Goal: Transaction & Acquisition: Book appointment/travel/reservation

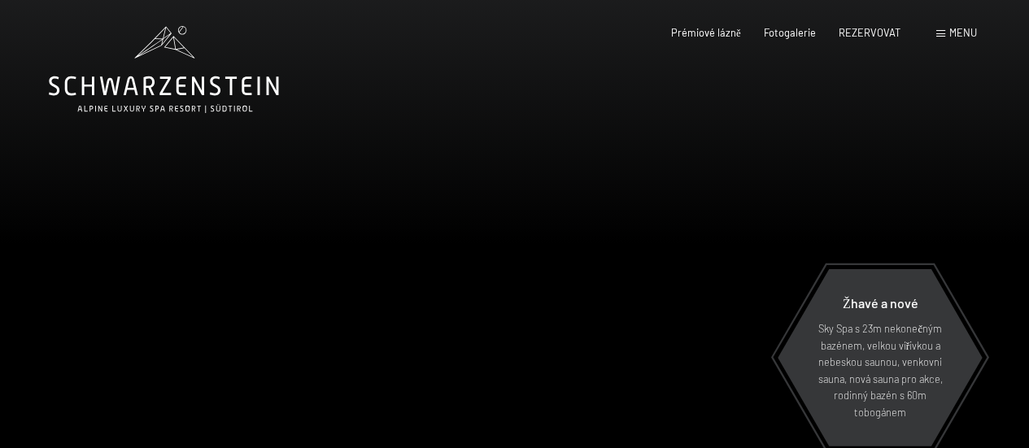
click at [506, 217] on div at bounding box center [257, 264] width 515 height 529
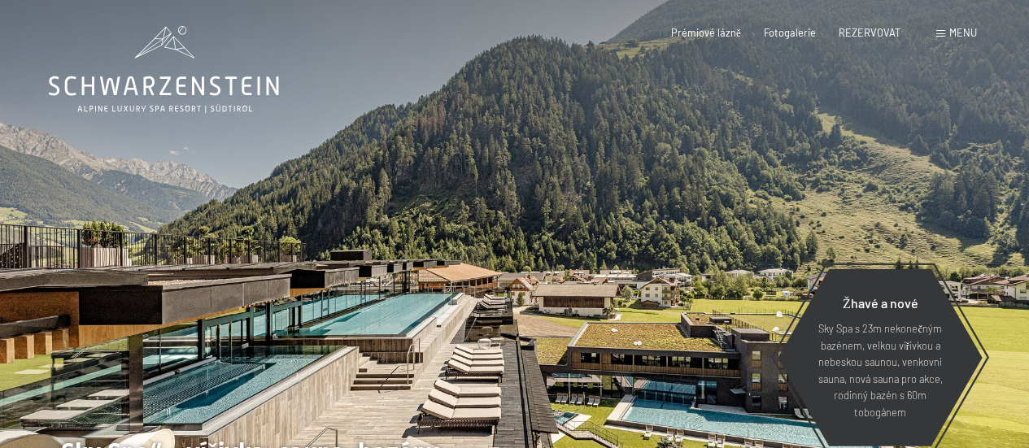
click at [583, 211] on div at bounding box center [772, 264] width 515 height 529
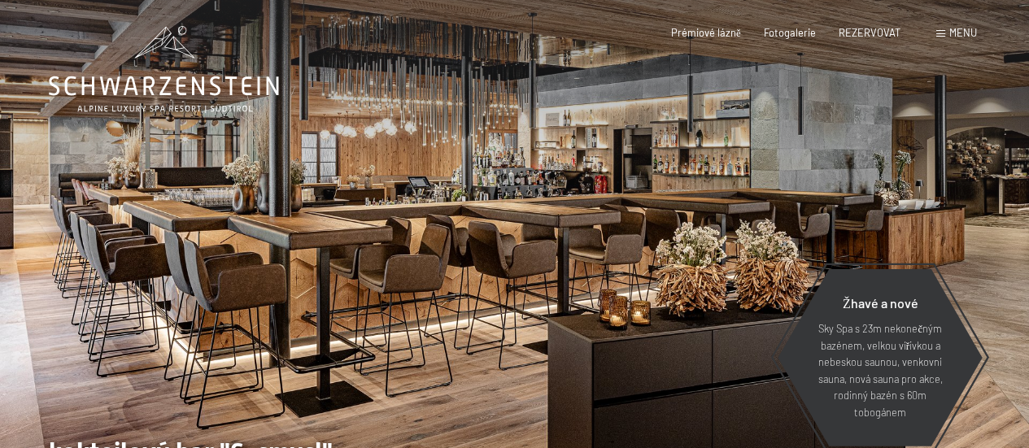
click at [947, 199] on div at bounding box center [772, 264] width 515 height 529
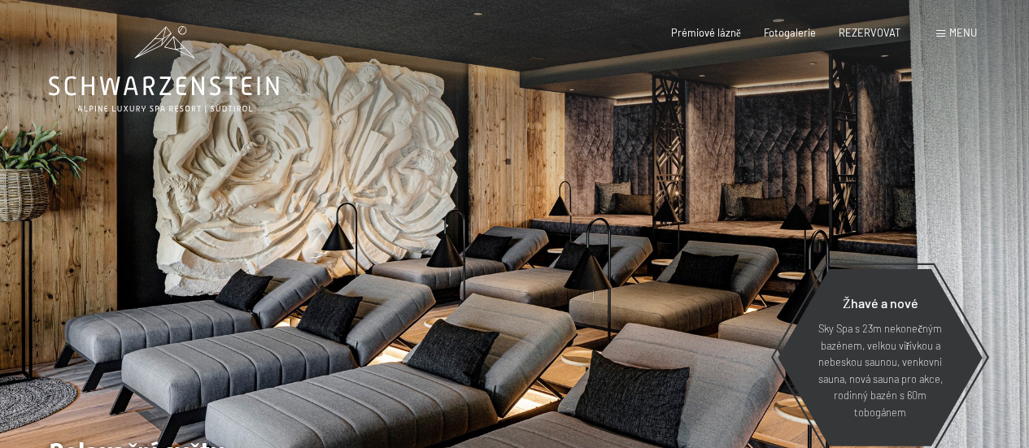
click at [947, 199] on div at bounding box center [772, 264] width 515 height 529
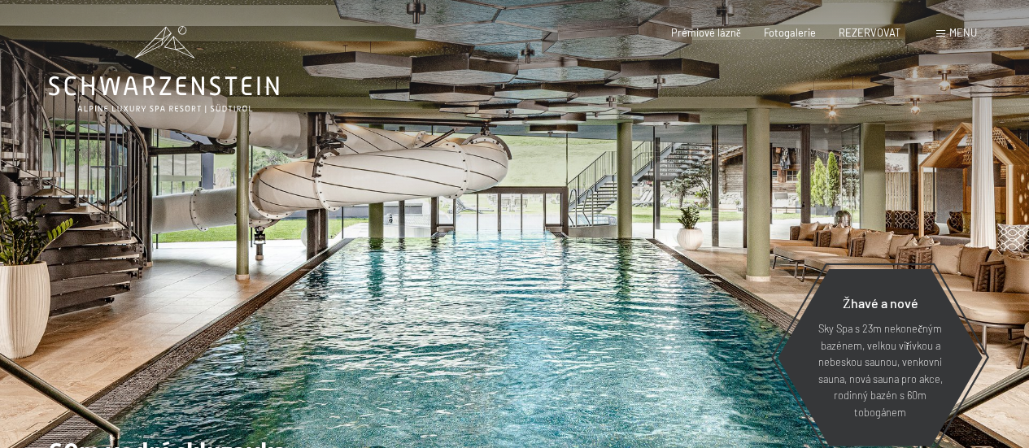
click at [947, 199] on div at bounding box center [772, 264] width 515 height 529
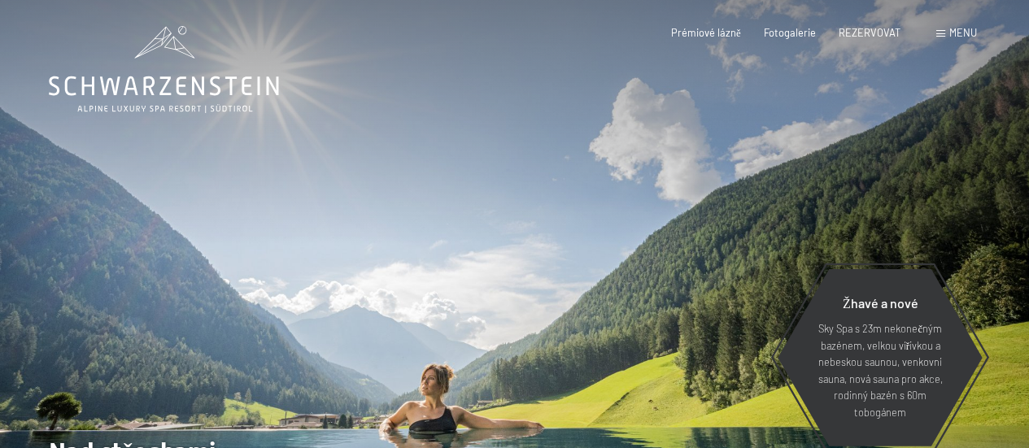
click at [947, 199] on div at bounding box center [772, 264] width 515 height 529
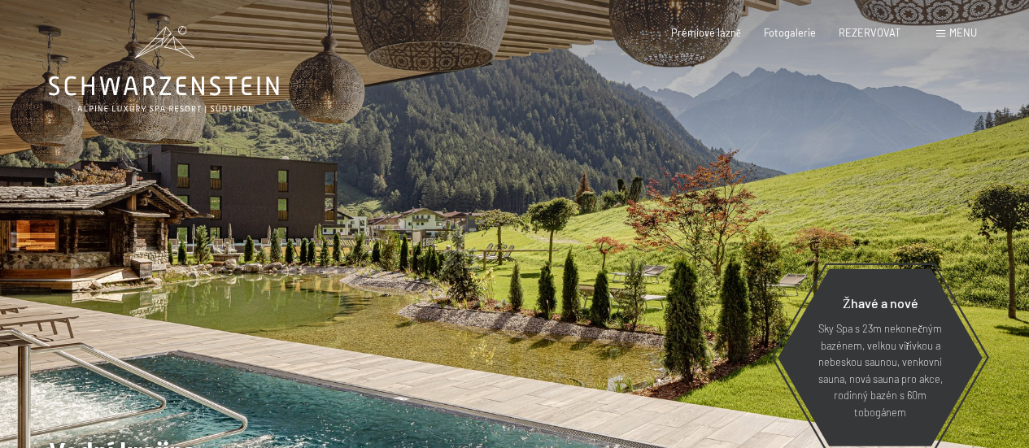
click at [947, 199] on div at bounding box center [772, 264] width 515 height 529
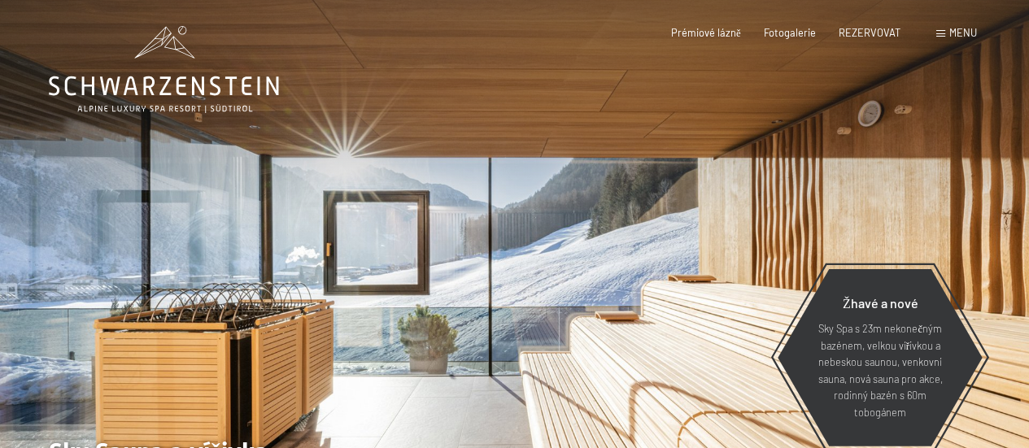
click at [947, 199] on div at bounding box center [772, 264] width 515 height 529
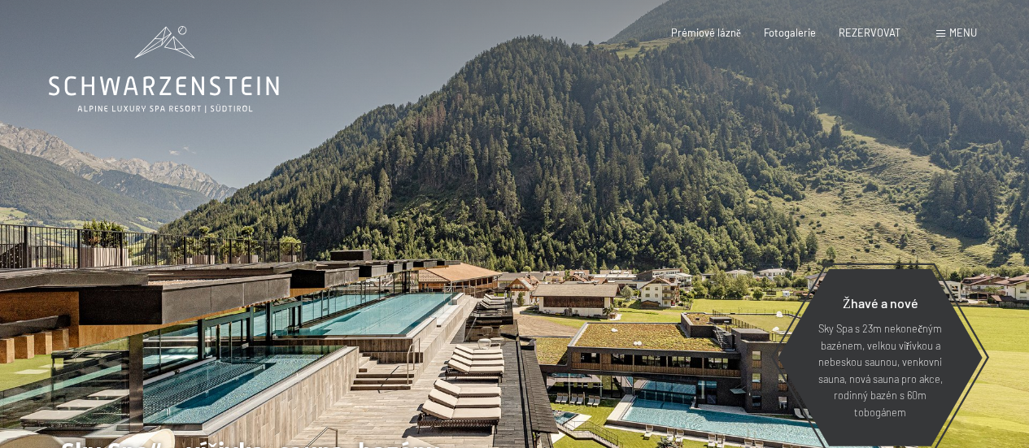
click at [947, 199] on div at bounding box center [772, 264] width 515 height 529
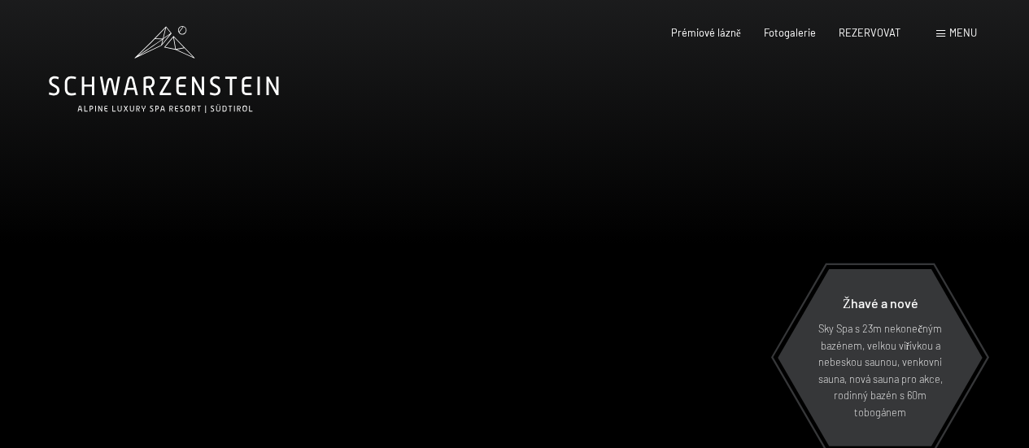
click at [947, 199] on div at bounding box center [772, 264] width 515 height 529
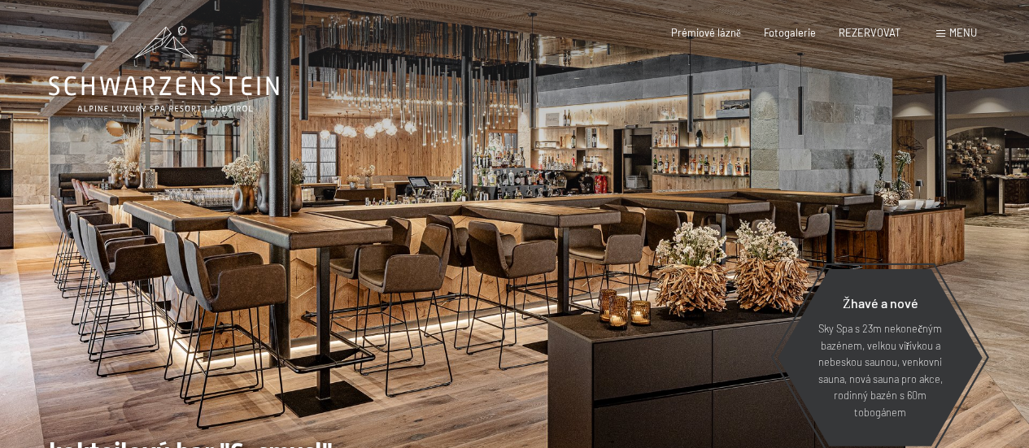
click at [947, 199] on div at bounding box center [772, 264] width 515 height 529
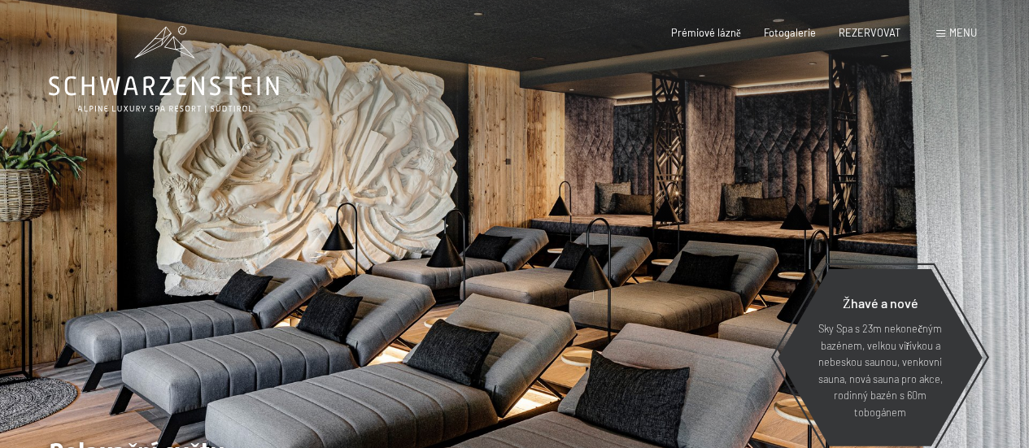
click at [93, 209] on div at bounding box center [257, 264] width 515 height 529
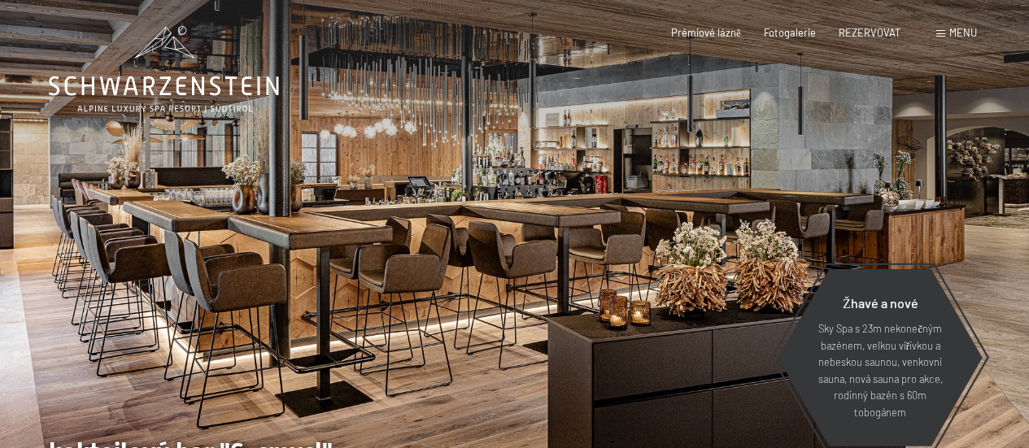
click at [944, 34] on span at bounding box center [940, 33] width 9 height 7
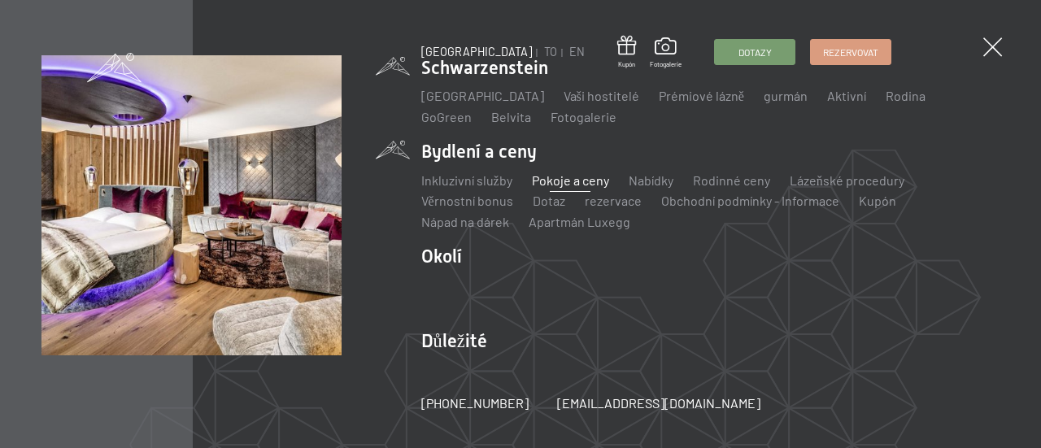
click at [557, 185] on font "Pokoje a ceny" at bounding box center [570, 179] width 77 height 15
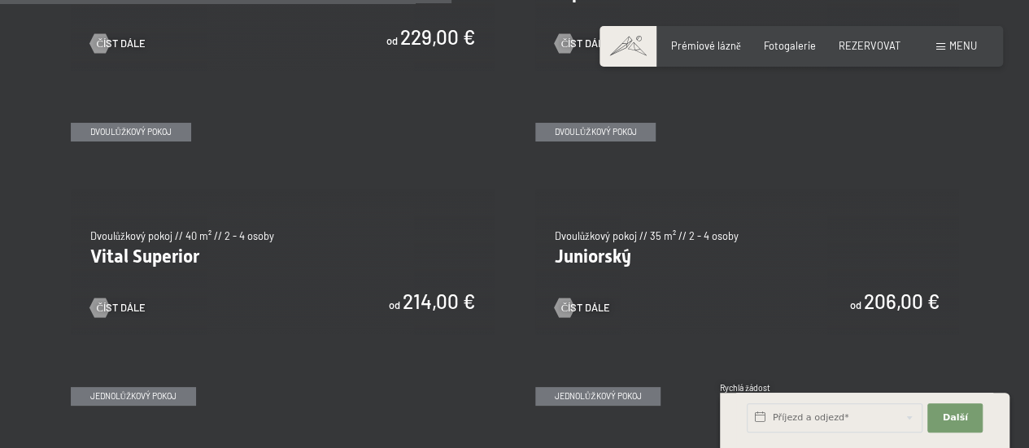
scroll to position [1836, 0]
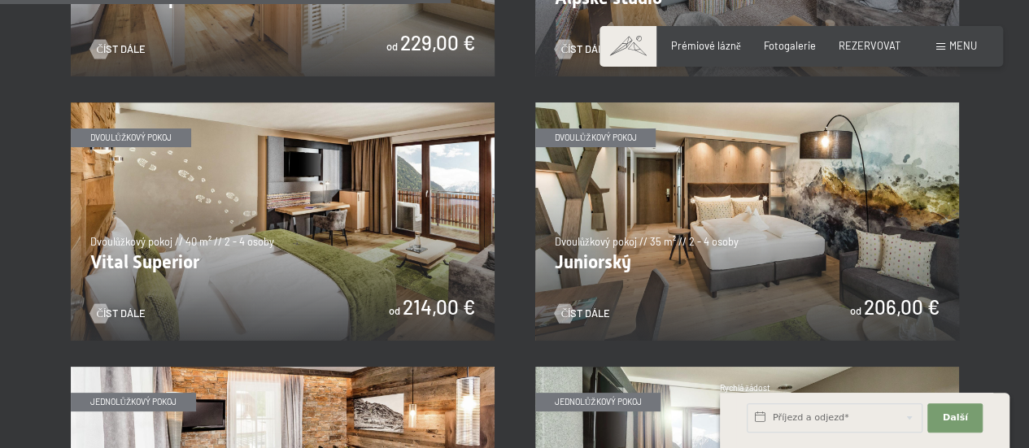
drag, startPoint x: 1033, startPoint y: 43, endPoint x: 1030, endPoint y: 209, distance: 166.0
click at [104, 304] on div at bounding box center [99, 314] width 11 height 20
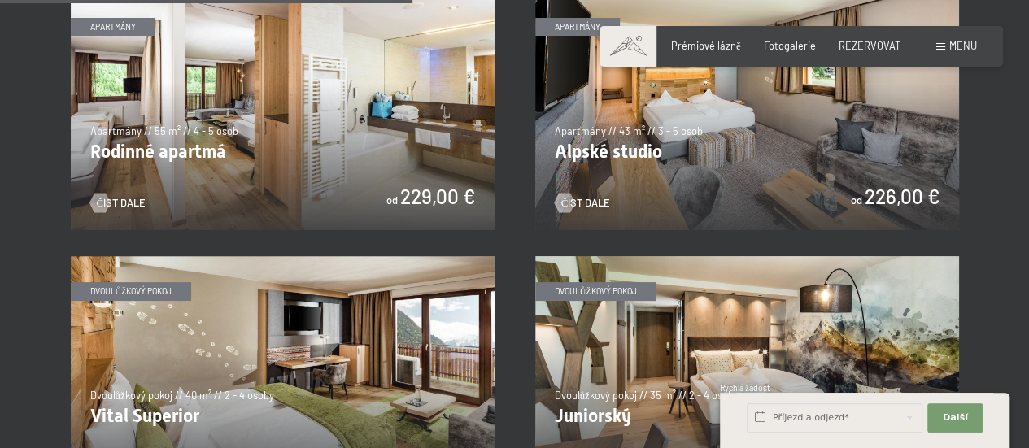
scroll to position [1671, 0]
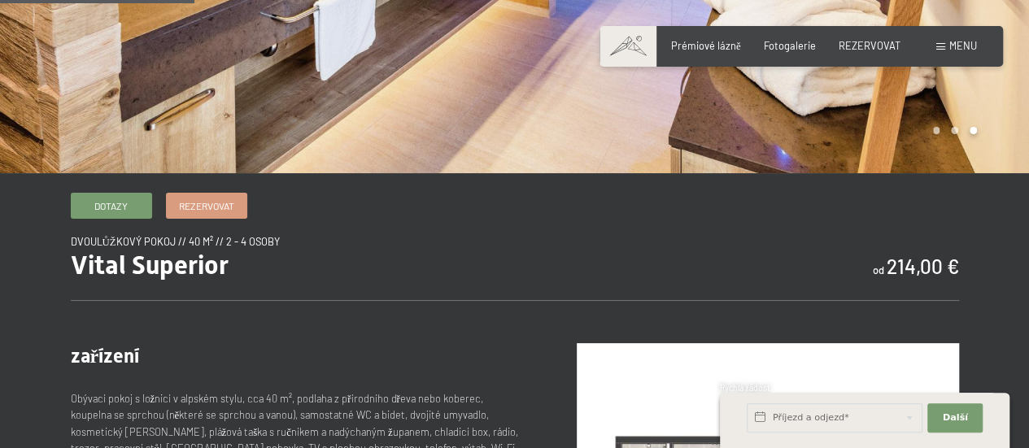
scroll to position [371, 0]
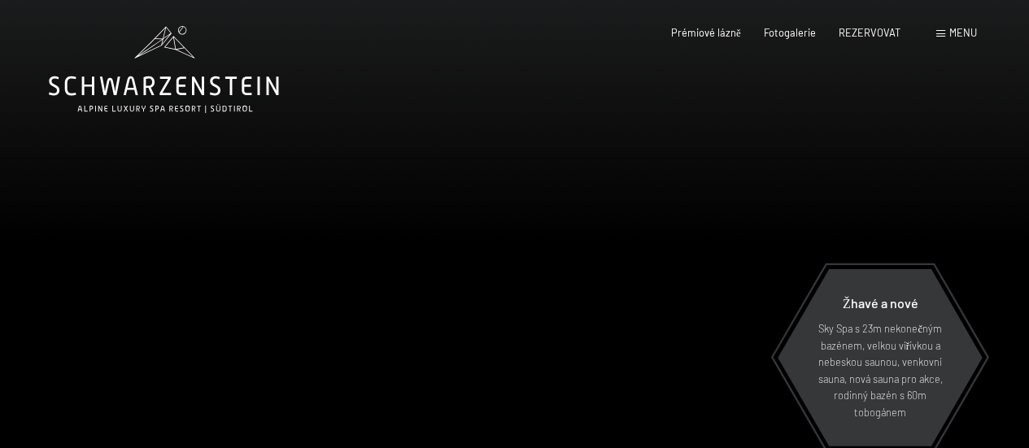
click at [940, 37] on span at bounding box center [940, 33] width 9 height 7
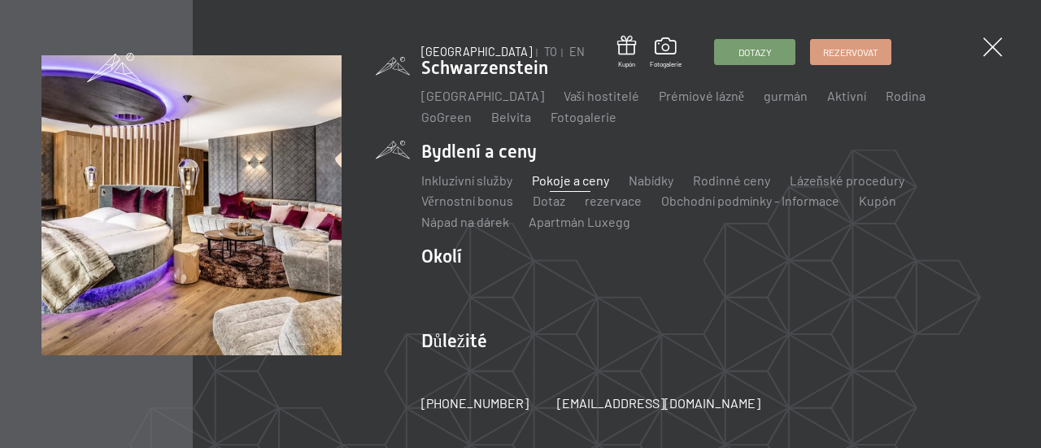
click at [565, 186] on font "Pokoje a ceny" at bounding box center [570, 179] width 77 height 15
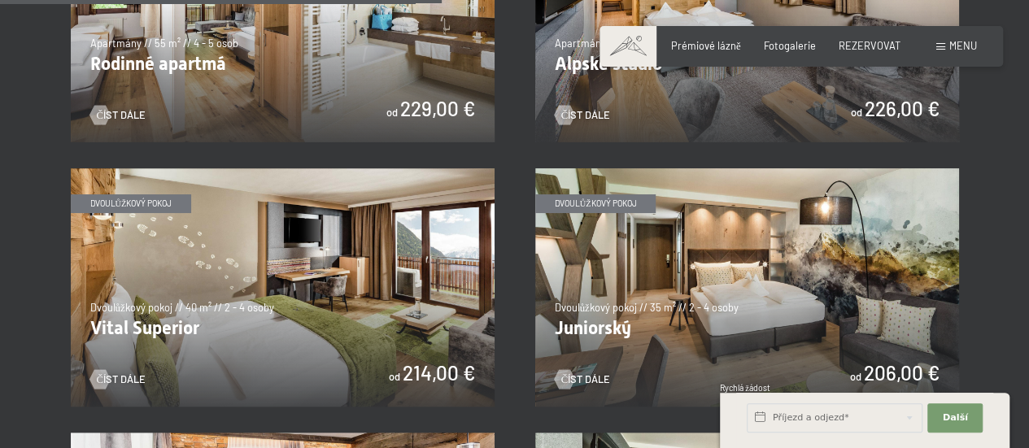
scroll to position [1806, 0]
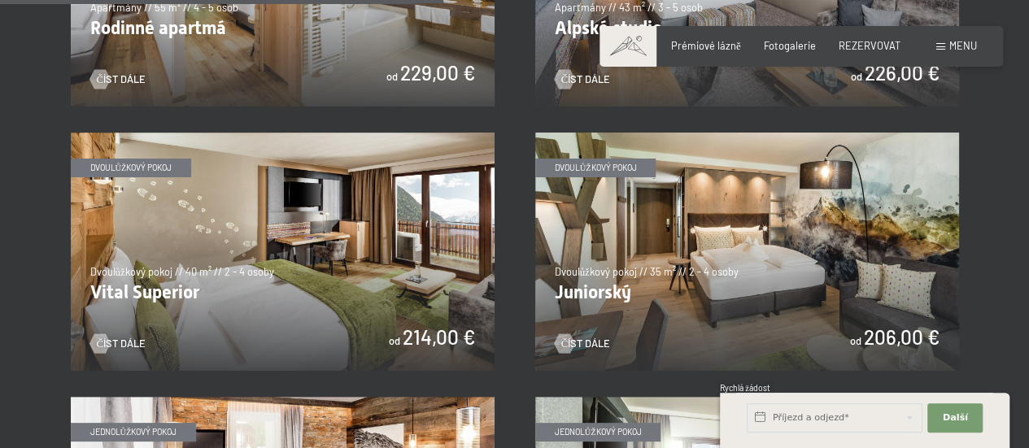
click at [804, 252] on img at bounding box center [747, 252] width 424 height 238
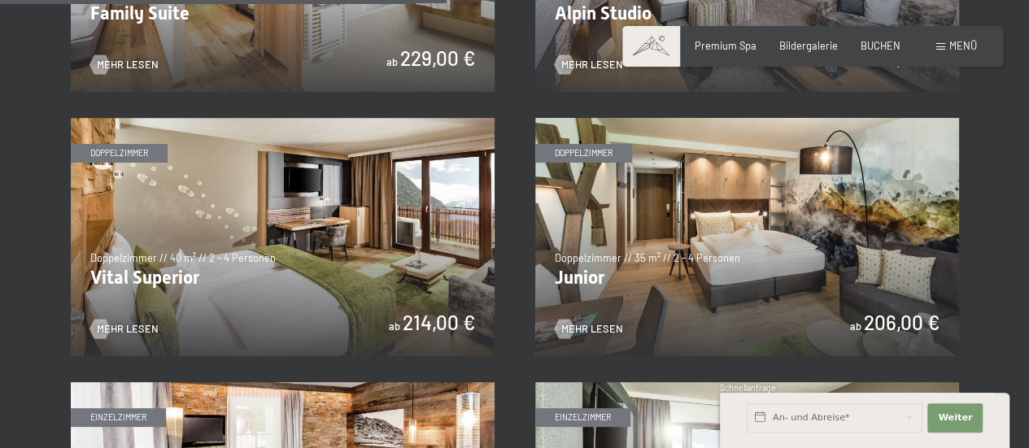
scroll to position [1822, 0]
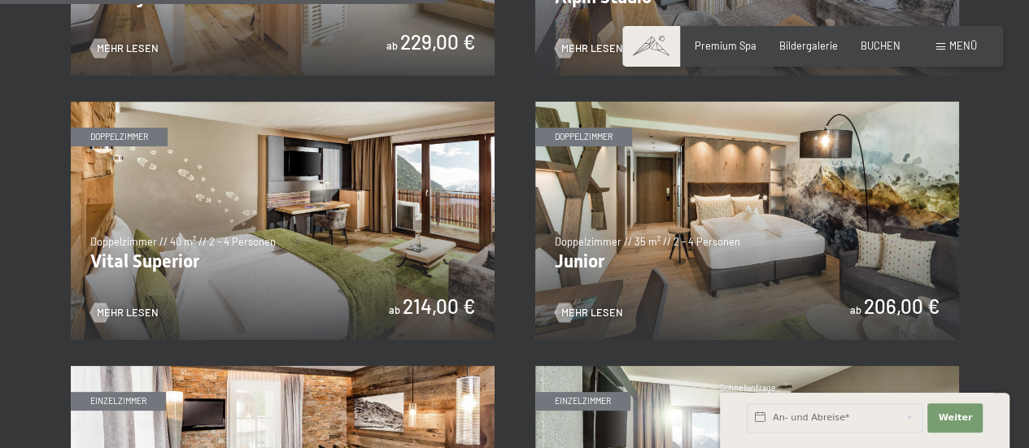
click at [363, 237] on img at bounding box center [283, 221] width 424 height 238
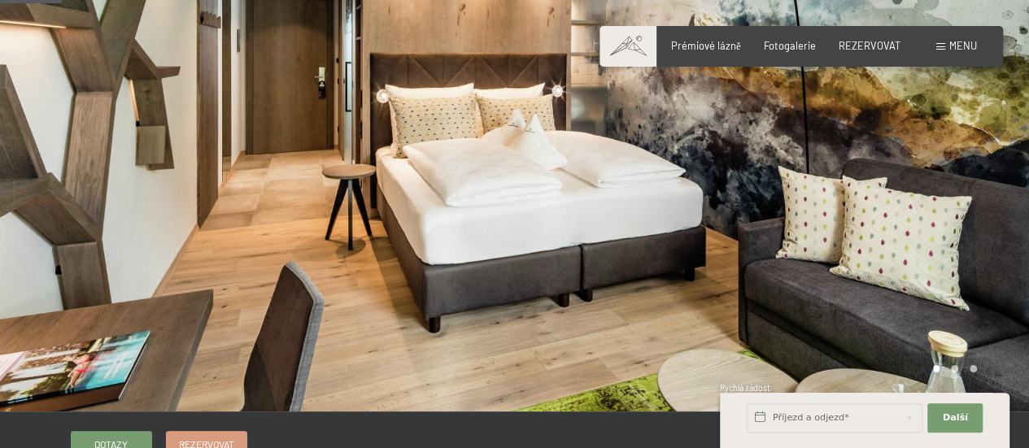
click at [980, 164] on div at bounding box center [772, 147] width 515 height 529
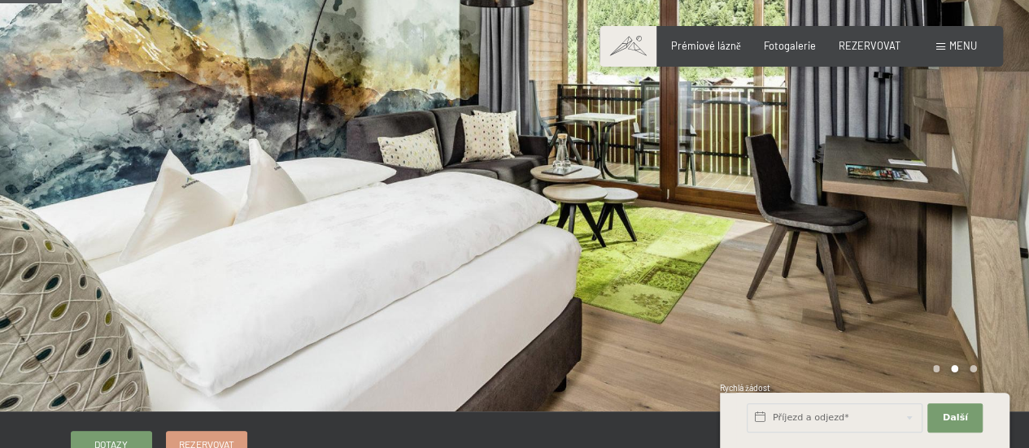
click at [971, 168] on div at bounding box center [772, 147] width 515 height 529
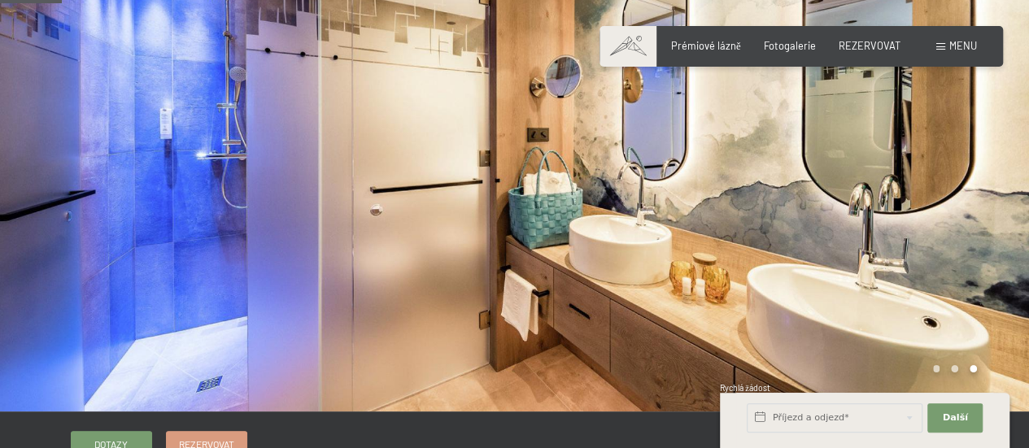
click at [971, 168] on div at bounding box center [772, 147] width 515 height 529
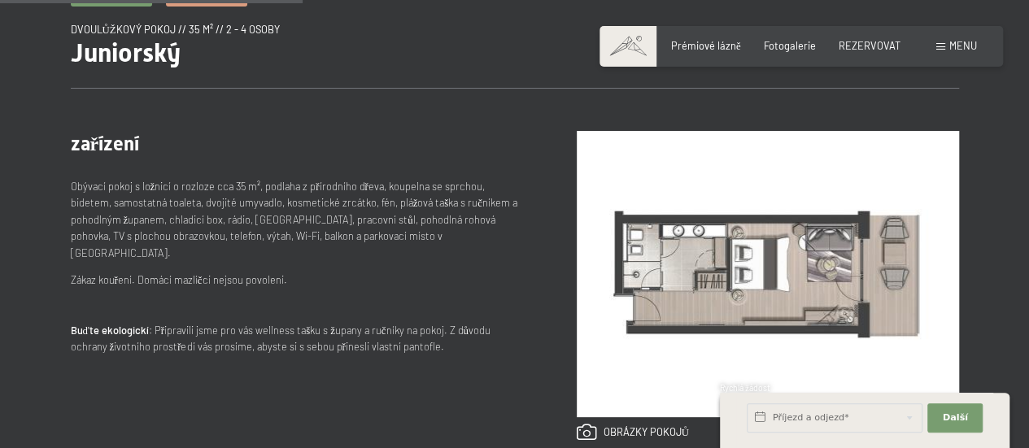
scroll to position [587, 0]
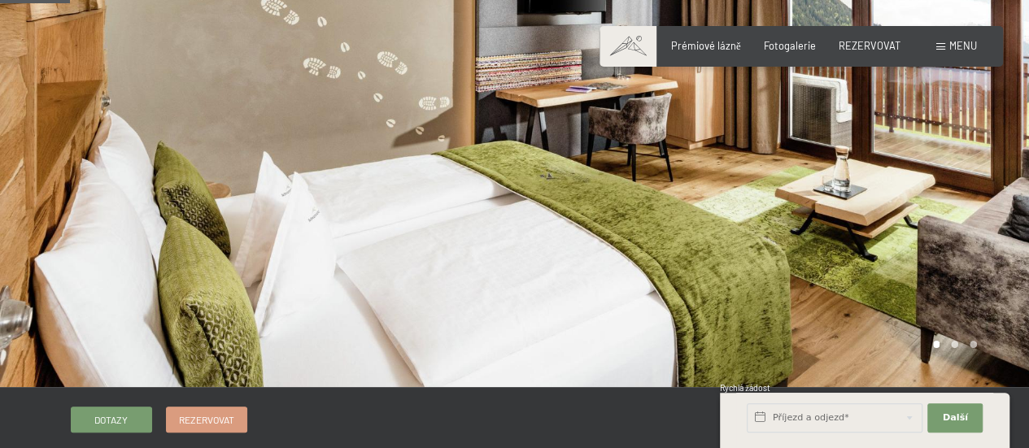
scroll to position [114, 0]
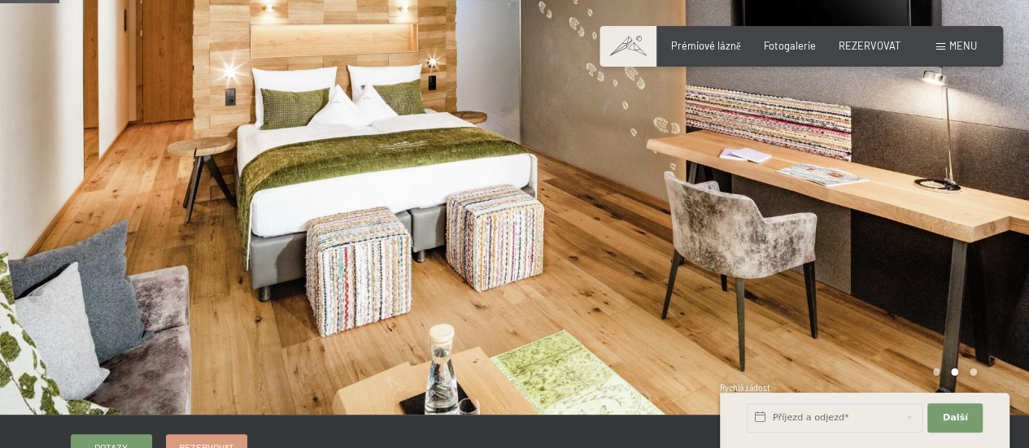
click at [971, 174] on div at bounding box center [772, 150] width 515 height 529
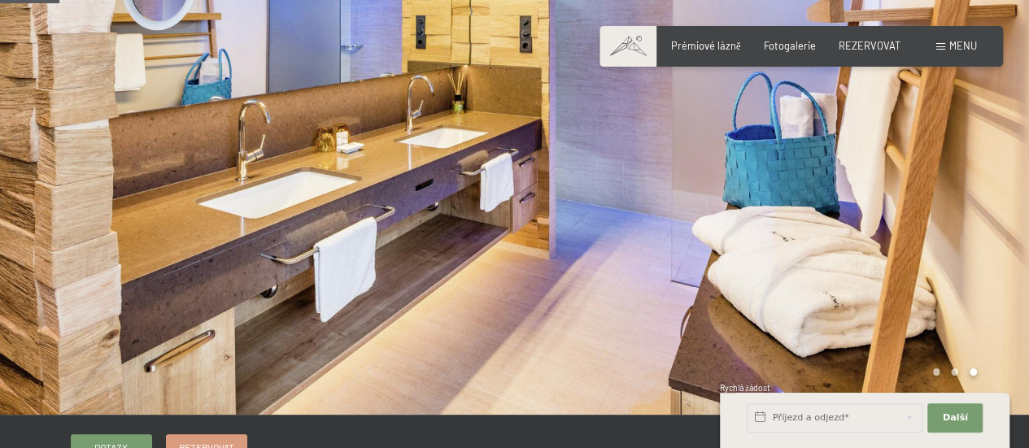
click at [971, 174] on div at bounding box center [772, 150] width 515 height 529
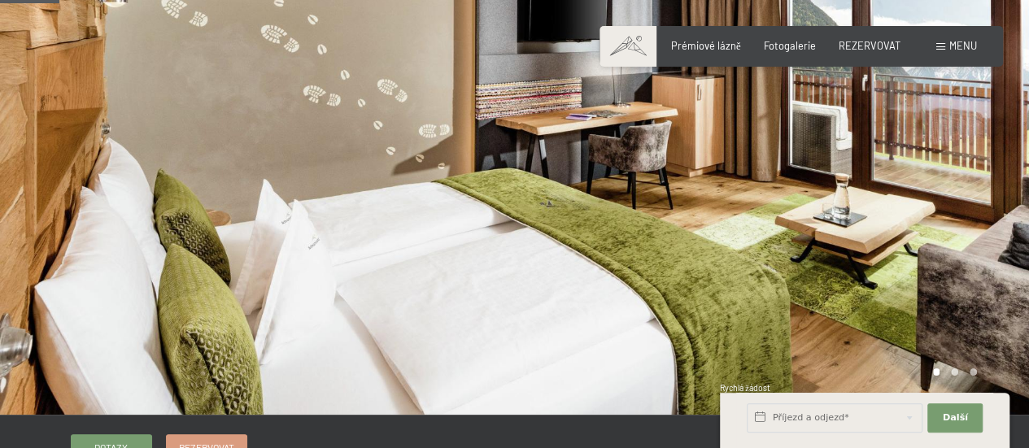
click at [971, 174] on div at bounding box center [772, 150] width 515 height 529
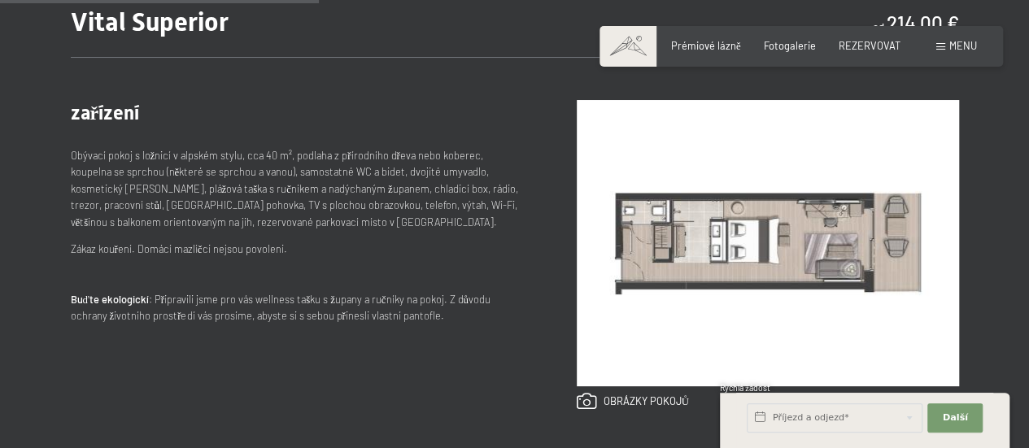
scroll to position [609, 0]
